Goal: Task Accomplishment & Management: Complete application form

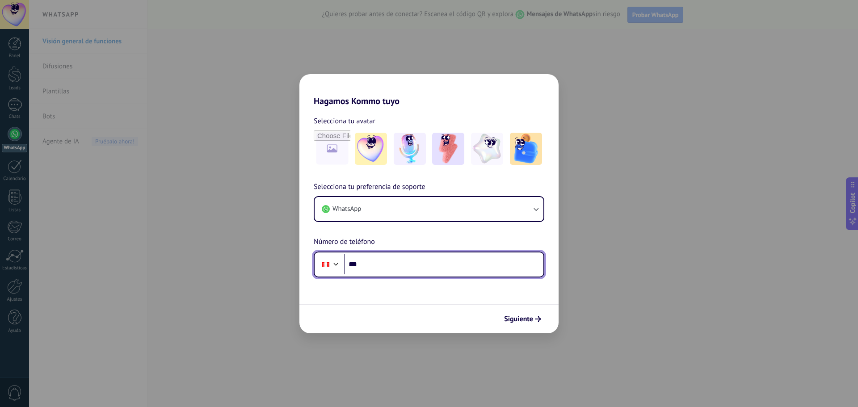
click at [383, 268] on input "***" at bounding box center [443, 264] width 199 height 21
click at [332, 262] on div at bounding box center [336, 263] width 11 height 11
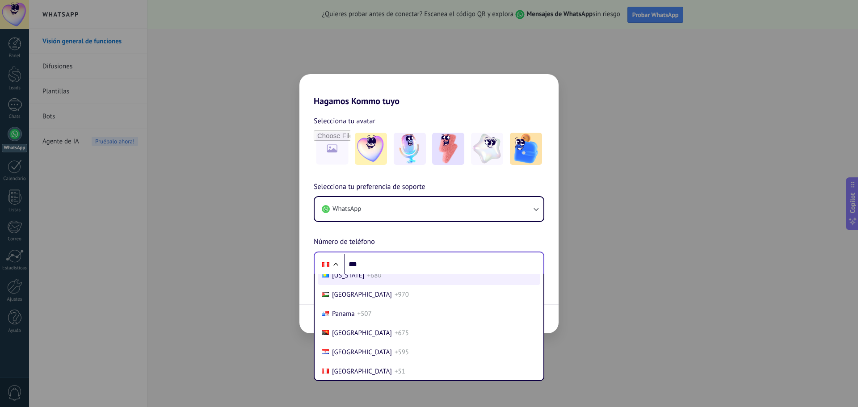
scroll to position [994, 0]
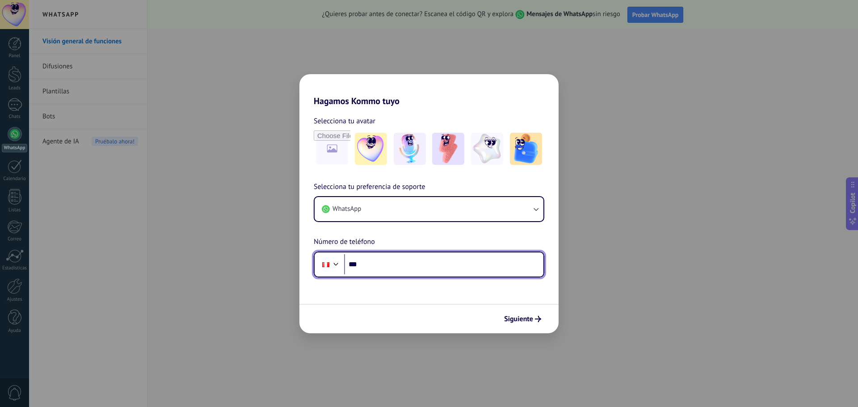
click at [662, 73] on div "Hagamos Kommo tuyo Selecciona tu avatar Selecciona tu preferencia de soporte Wh…" at bounding box center [429, 203] width 858 height 407
click at [571, 74] on div "Hagamos Kommo tuyo Selecciona tu avatar Selecciona tu preferencia de soporte Wh…" at bounding box center [429, 203] width 858 height 407
click at [632, 98] on div "Hagamos Kommo tuyo Selecciona tu avatar Selecciona tu preferencia de soporte Wh…" at bounding box center [429, 203] width 858 height 407
click at [200, 87] on div "Hagamos Kommo tuyo Selecciona tu avatar Selecciona tu preferencia de soporte Wh…" at bounding box center [429, 203] width 858 height 407
drag, startPoint x: 666, startPoint y: 75, endPoint x: 655, endPoint y: 84, distance: 14.9
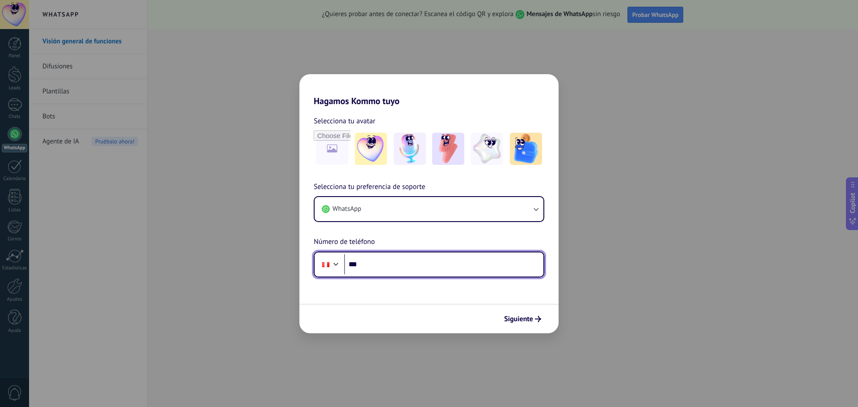
click at [665, 76] on div "Hagamos Kommo tuyo Selecciona tu avatar Selecciona tu preferencia de soporte Wh…" at bounding box center [429, 203] width 858 height 407
click at [371, 268] on input "***" at bounding box center [443, 264] width 199 height 21
click at [335, 268] on div at bounding box center [336, 263] width 11 height 11
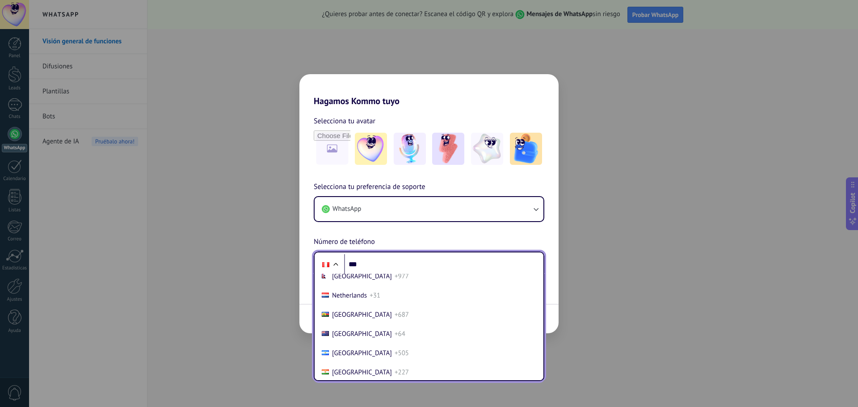
scroll to position [3781, 0]
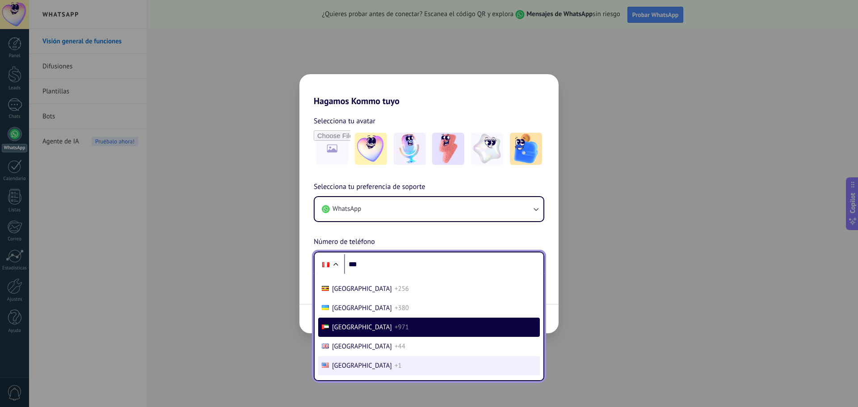
click at [366, 367] on span "[GEOGRAPHIC_DATA]" at bounding box center [362, 366] width 60 height 8
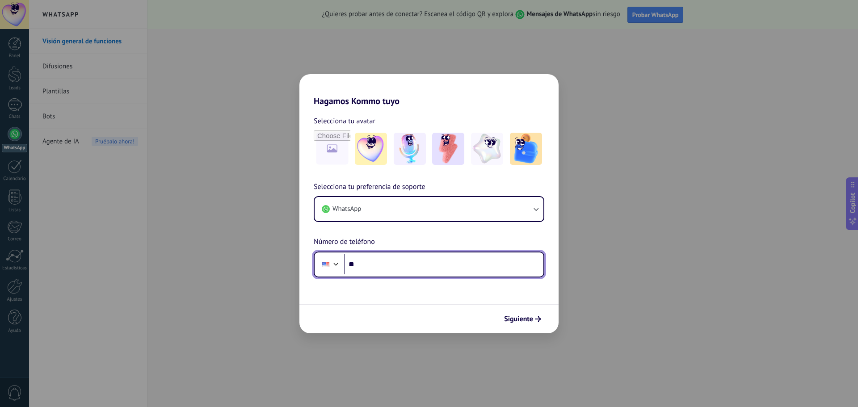
drag, startPoint x: 368, startPoint y: 265, endPoint x: 374, endPoint y: 269, distance: 7.3
click at [368, 265] on input "**" at bounding box center [443, 264] width 199 height 21
paste input "**********"
type input "**********"
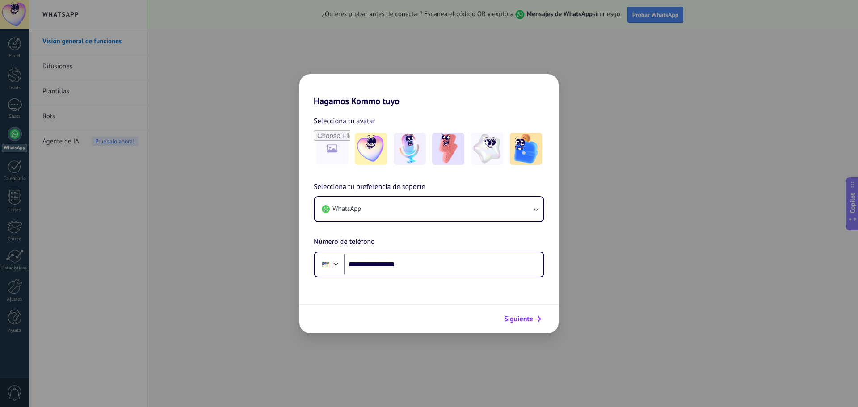
click at [520, 320] on span "Siguiente" at bounding box center [518, 319] width 29 height 6
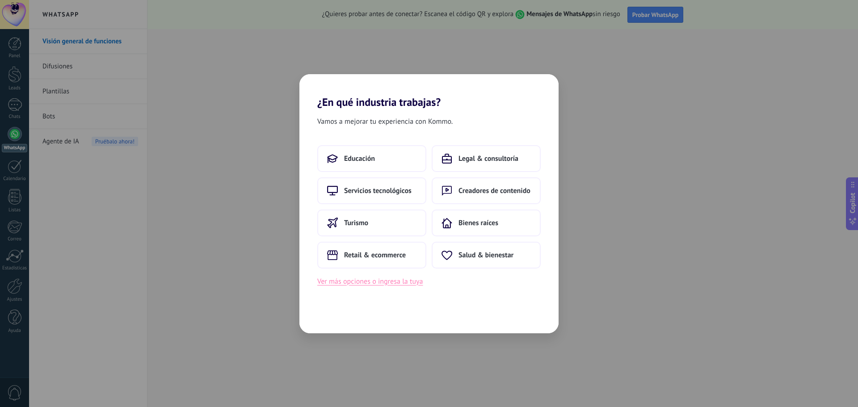
click at [342, 282] on button "Ver más opciones o ingresa la tuya" at bounding box center [369, 282] width 105 height 12
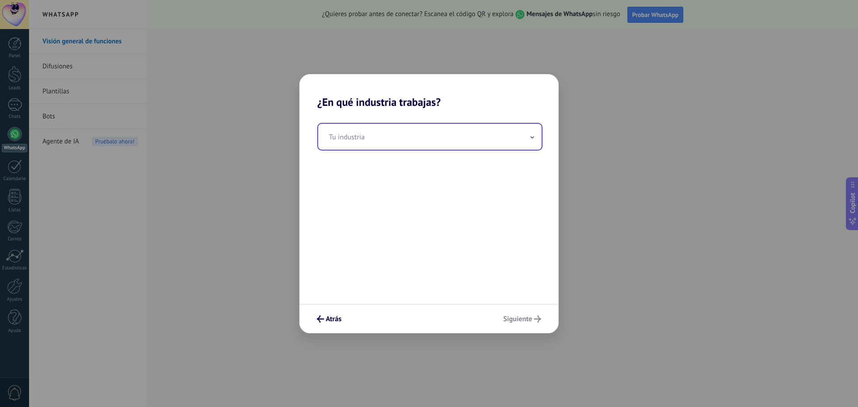
click at [444, 139] on input "text" at bounding box center [429, 137] width 223 height 26
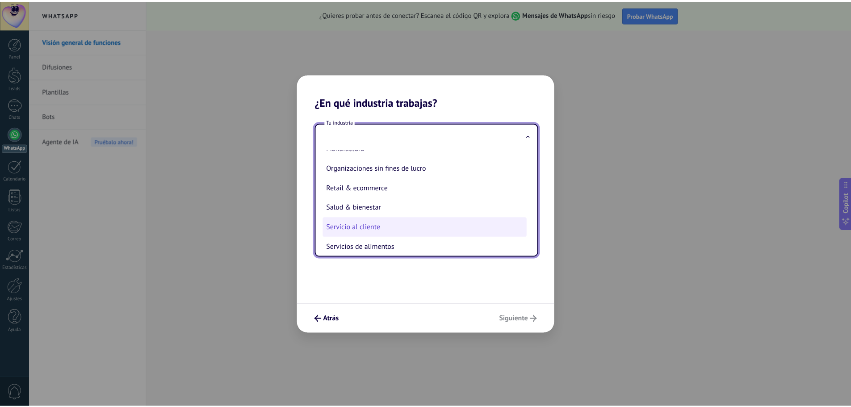
scroll to position [179, 0]
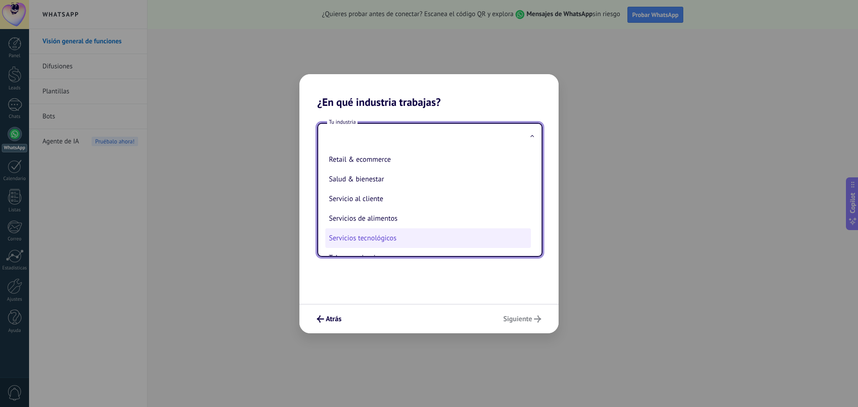
click at [416, 241] on li "Servicios tecnológicos" at bounding box center [428, 238] width 206 height 20
type input "**********"
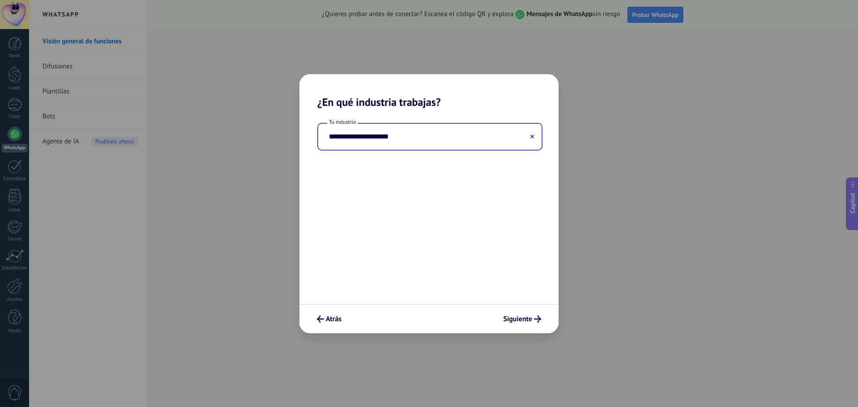
click at [427, 217] on div "**********" at bounding box center [428, 206] width 259 height 195
click at [522, 317] on span "Siguiente" at bounding box center [517, 319] width 29 height 6
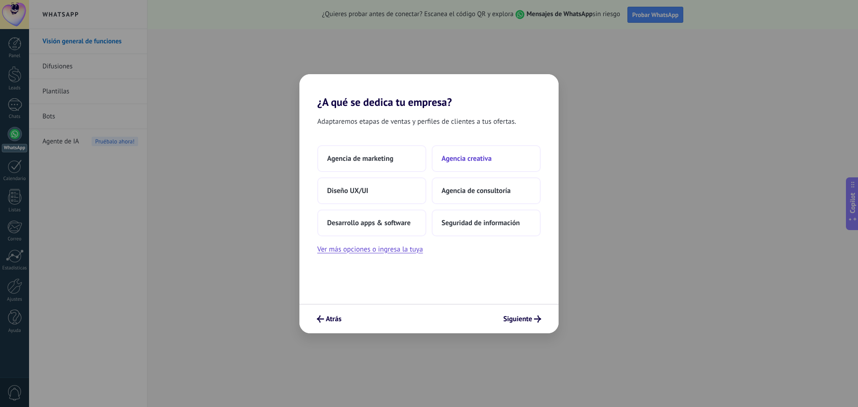
click at [487, 154] on span "Agencia creativa" at bounding box center [467, 158] width 50 height 9
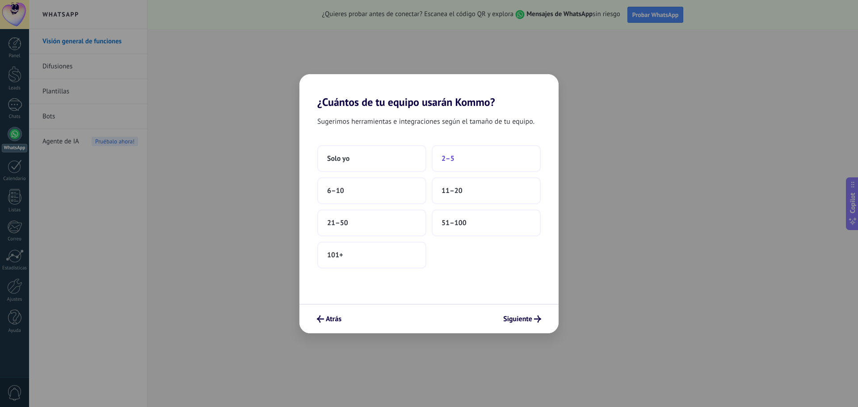
click at [457, 155] on button "2–5" at bounding box center [486, 158] width 109 height 27
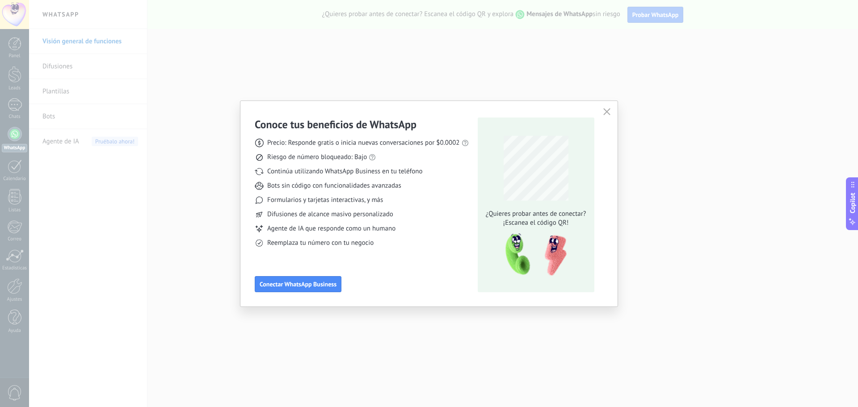
click at [403, 248] on div "Conoce tus beneficios de WhatsApp Precio: Responde gratis o inicia nuevas conve…" at bounding box center [362, 205] width 214 height 175
click at [604, 113] on icon "button" at bounding box center [606, 111] width 7 height 7
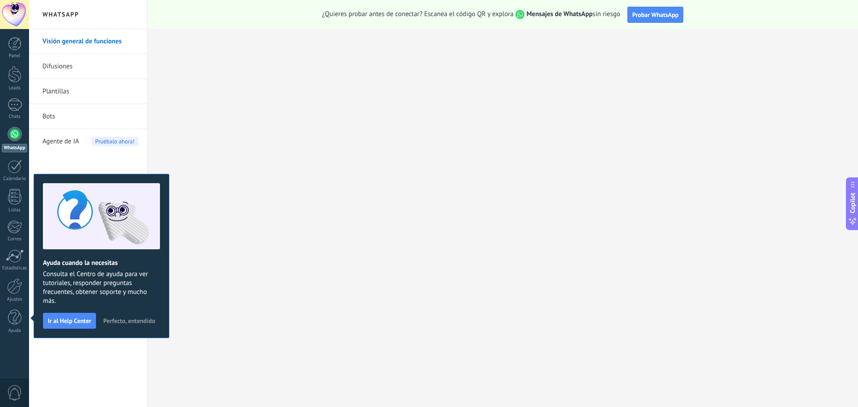
click at [141, 323] on span "Perfecto, entendido" at bounding box center [129, 321] width 52 height 6
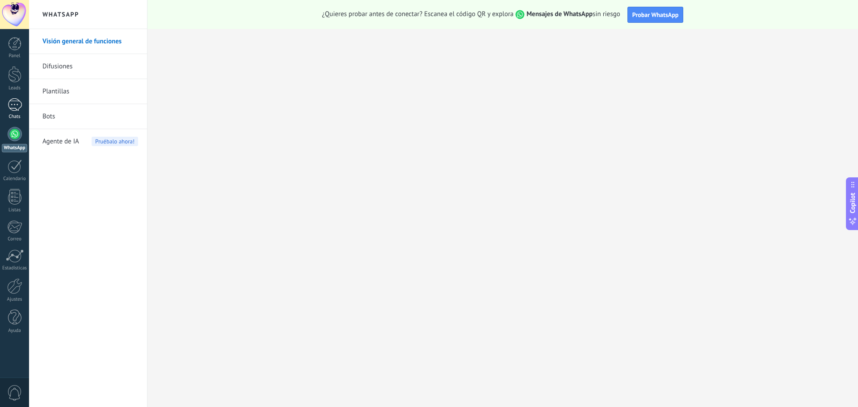
click at [17, 102] on div at bounding box center [15, 104] width 14 height 13
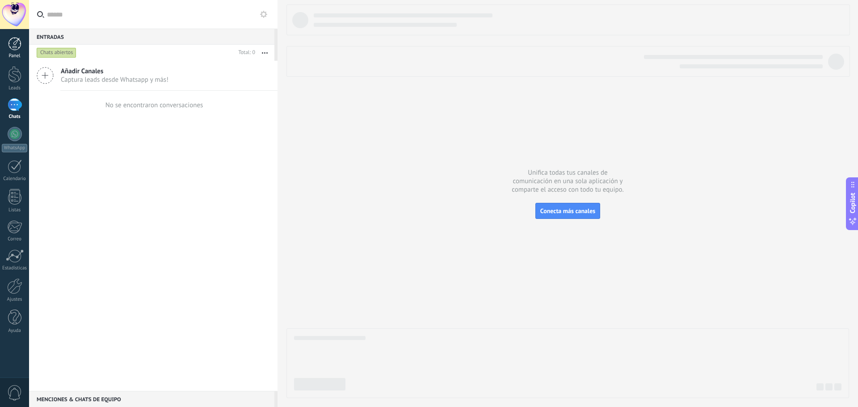
click at [13, 52] on link "Panel" at bounding box center [14, 48] width 29 height 22
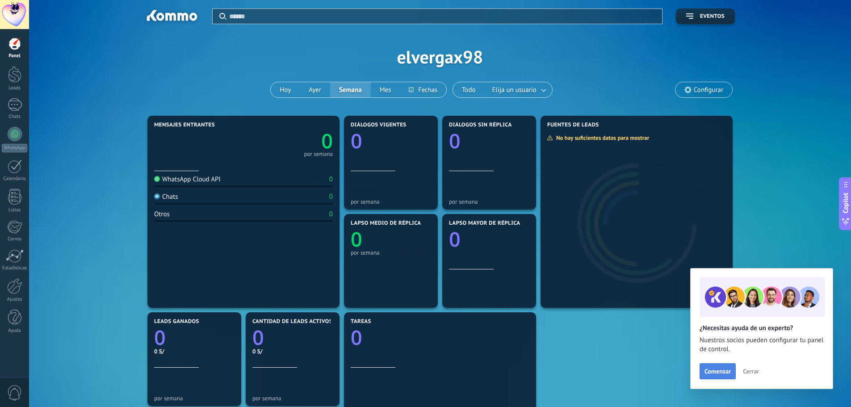
click at [726, 368] on span "Comenzar" at bounding box center [718, 371] width 26 height 6
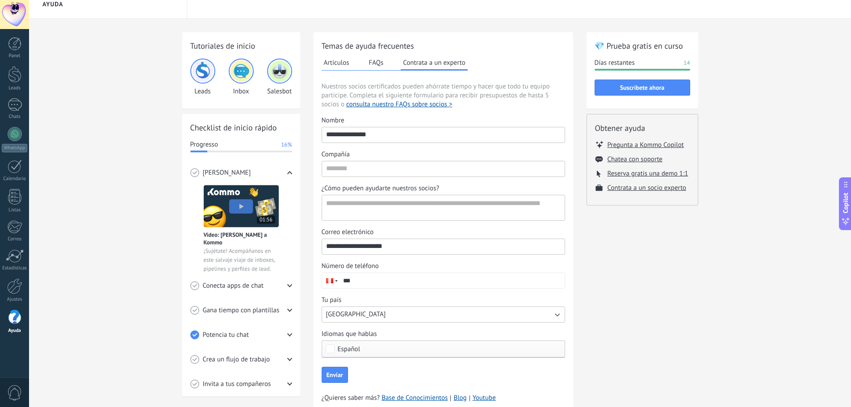
scroll to position [46, 0]
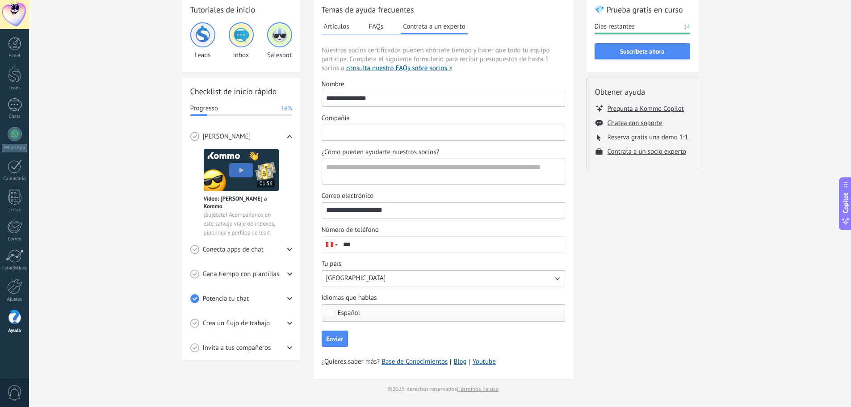
click at [353, 138] on input "Compañía" at bounding box center [443, 132] width 243 height 14
click at [629, 247] on div "💎 Prueba gratis en curso Días restantes 14 Suscríbete ahora Obtener ayuda Pregu…" at bounding box center [643, 195] width 112 height 398
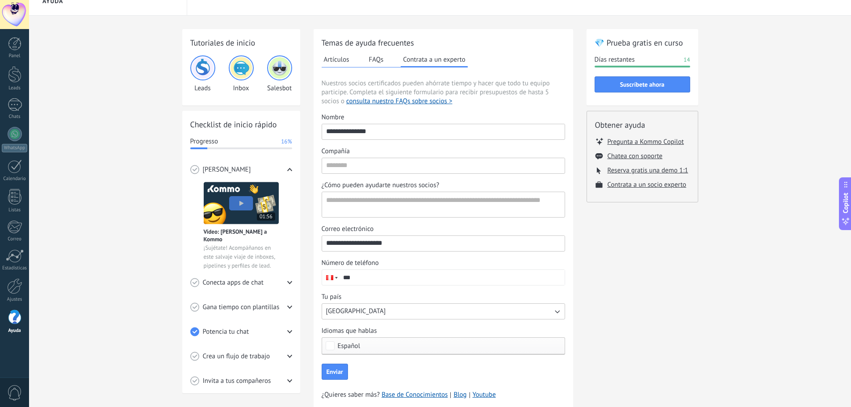
scroll to position [0, 0]
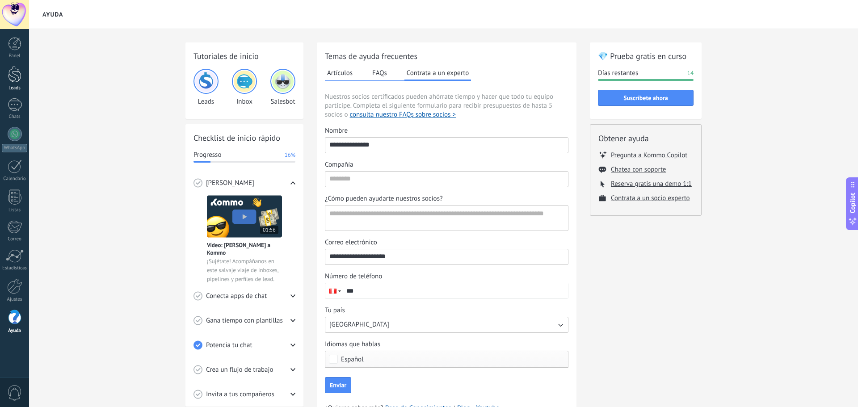
click at [12, 72] on div at bounding box center [14, 74] width 13 height 17
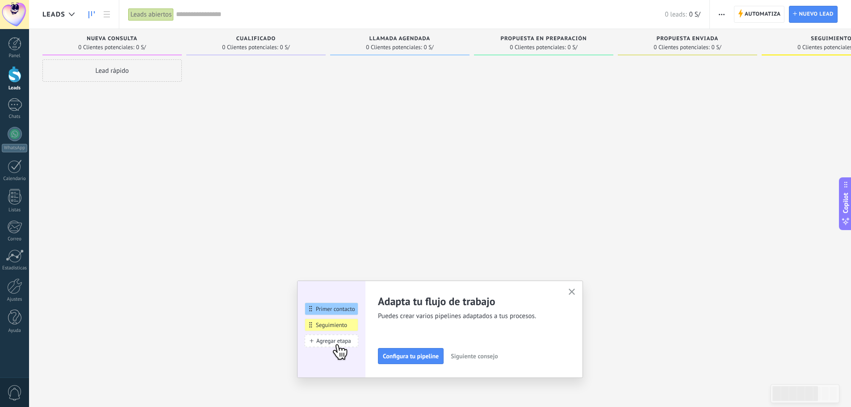
click at [480, 357] on span "Siguiente consejo" at bounding box center [474, 356] width 47 height 6
click at [484, 357] on span "Siguiente consejo" at bounding box center [473, 356] width 47 height 6
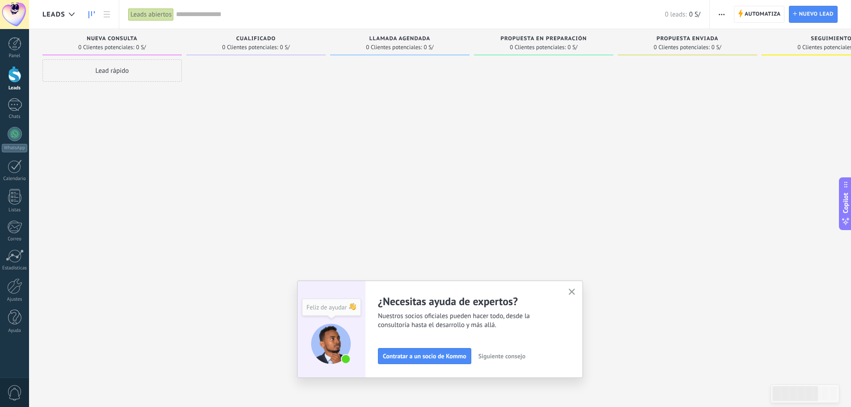
click at [578, 297] on button "button" at bounding box center [572, 292] width 11 height 12
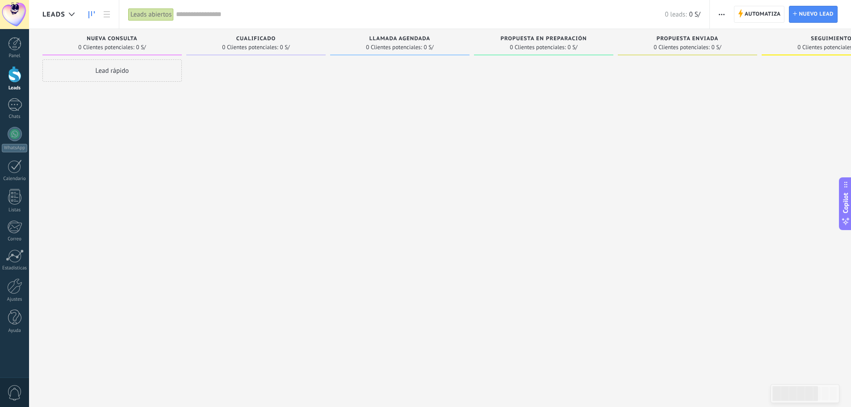
click at [102, 72] on div "Lead rápido" at bounding box center [111, 70] width 139 height 22
click at [251, 100] on div at bounding box center [255, 204] width 139 height 290
click at [101, 194] on span "Cancelar" at bounding box center [94, 190] width 23 height 8
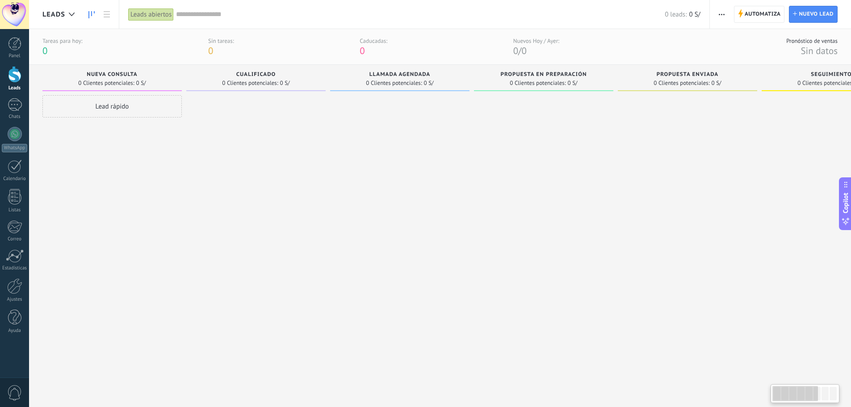
drag, startPoint x: 809, startPoint y: 395, endPoint x: 764, endPoint y: 390, distance: 45.4
click at [773, 393] on div at bounding box center [796, 393] width 46 height 15
click at [11, 102] on div at bounding box center [15, 104] width 14 height 13
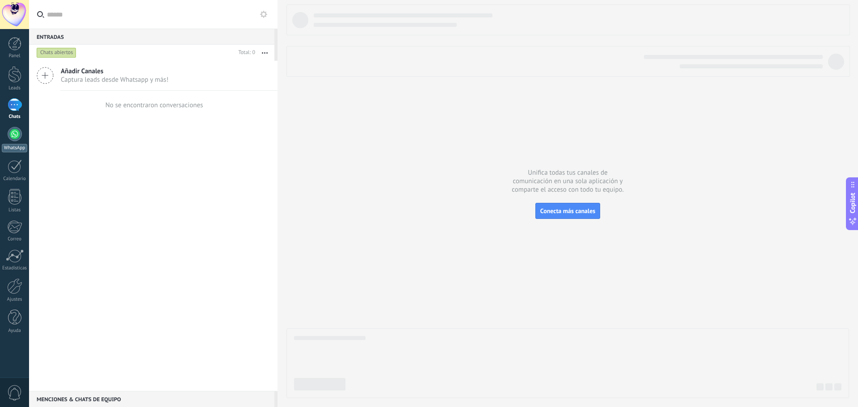
click at [13, 140] on div at bounding box center [15, 134] width 14 height 14
